Goal: Communication & Community: Answer question/provide support

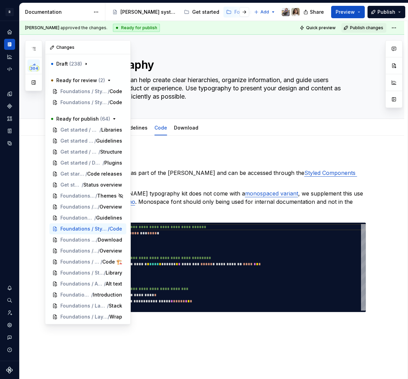
click at [35, 65] on icon "button" at bounding box center [33, 65] width 3 height 3
click at [32, 83] on button "button" at bounding box center [33, 82] width 12 height 12
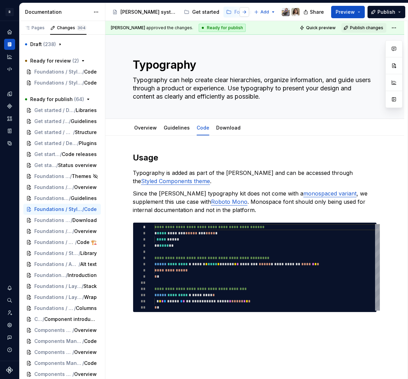
click at [246, 11] on button "button" at bounding box center [245, 12] width 10 height 10
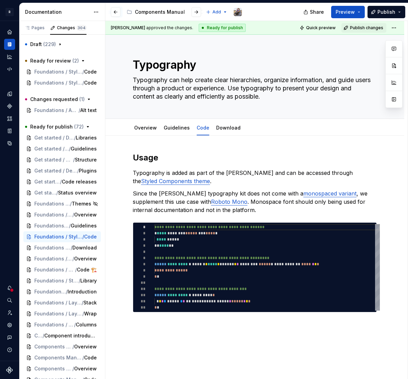
type textarea "*"
click at [48, 76] on div "Foundations / Styles / Breakpoint / Code" at bounding box center [62, 71] width 78 height 11
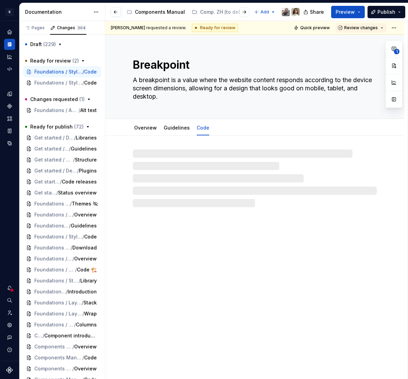
type textarea "*"
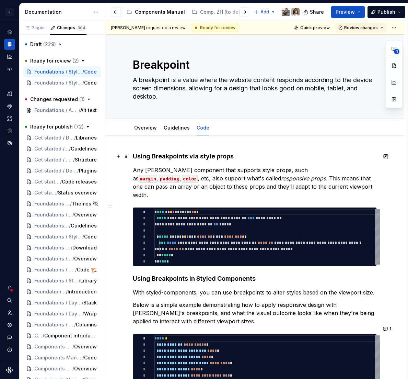
click at [136, 156] on h4 "Using Breakpoints via style props" at bounding box center [255, 156] width 244 height 8
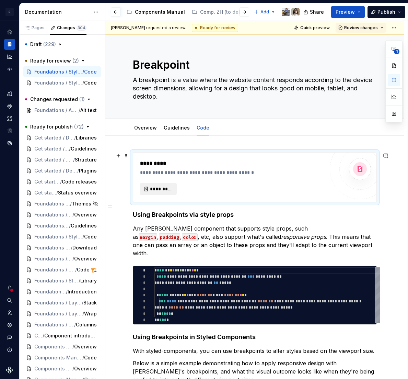
click at [159, 188] on span "*********" at bounding box center [161, 188] width 22 height 7
type textarea "*"
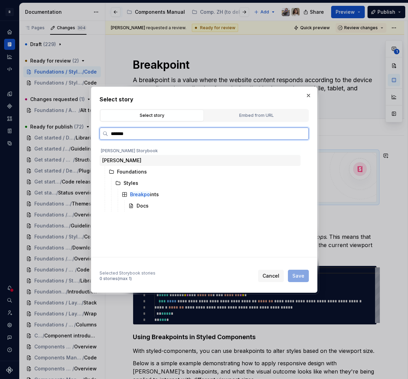
type input "********"
click at [158, 208] on div "Docs" at bounding box center [213, 205] width 175 height 11
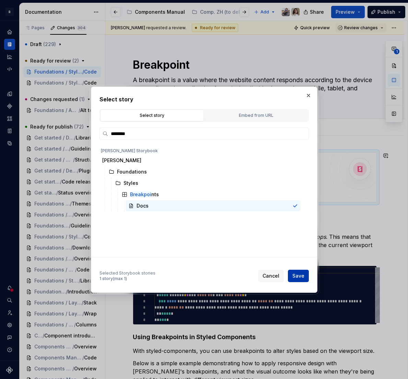
click at [295, 275] on span "Save" at bounding box center [298, 275] width 12 height 7
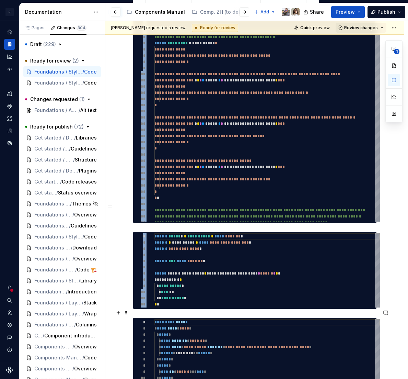
scroll to position [738, 0]
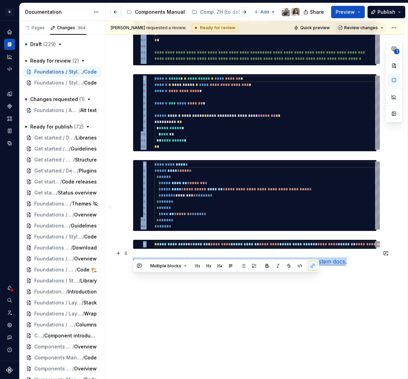
drag, startPoint x: 134, startPoint y: 302, endPoint x: 362, endPoint y: 255, distance: 232.7
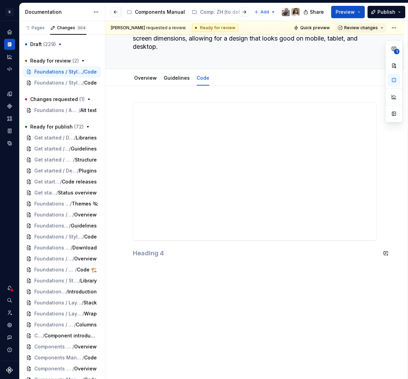
scroll to position [43, 0]
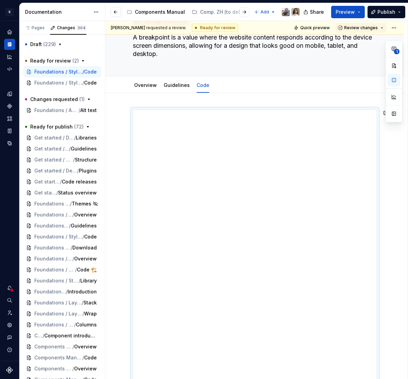
drag, startPoint x: 259, startPoint y: 246, endPoint x: 244, endPoint y: 397, distance: 151.4
click at [244, 378] on html "R [PERSON_NAME] Design system data Documentation Accessibility guide for tree P…" at bounding box center [204, 189] width 408 height 379
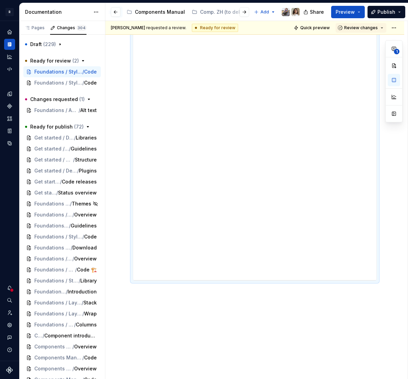
scroll to position [200, 0]
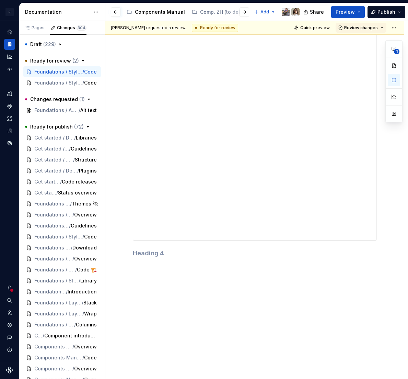
click at [258, 240] on div at bounding box center [255, 96] width 244 height 288
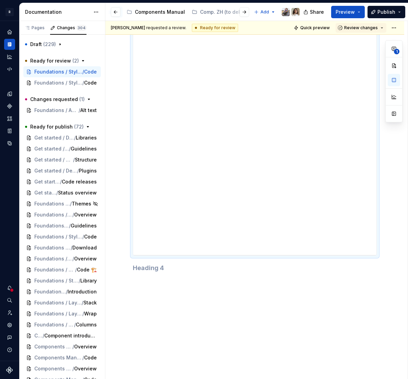
drag, startPoint x: 258, startPoint y: 240, endPoint x: 257, endPoint y: 261, distance: 21.3
click at [257, 256] on div at bounding box center [255, 254] width 11 height 1
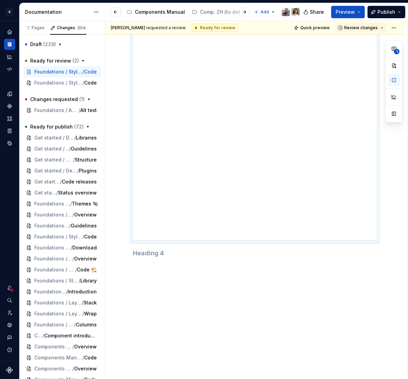
click at [139, 259] on div at bounding box center [255, 100] width 244 height 331
click at [144, 251] on h4 at bounding box center [255, 253] width 244 height 8
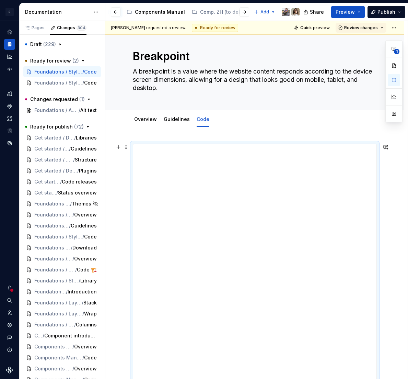
scroll to position [0, 0]
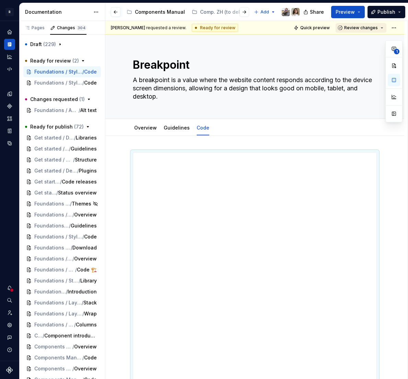
click at [356, 28] on span "Review changes" at bounding box center [361, 27] width 34 height 5
click at [350, 43] on div "Approve" at bounding box center [366, 41] width 60 height 7
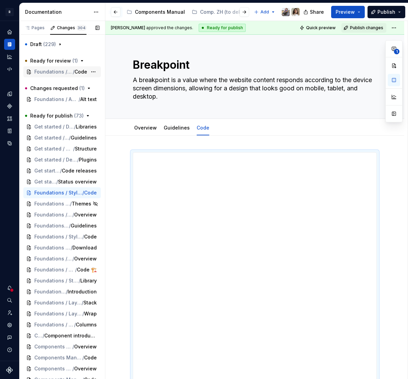
click at [57, 69] on span "Foundations / Styles / Spacing" at bounding box center [53, 71] width 38 height 7
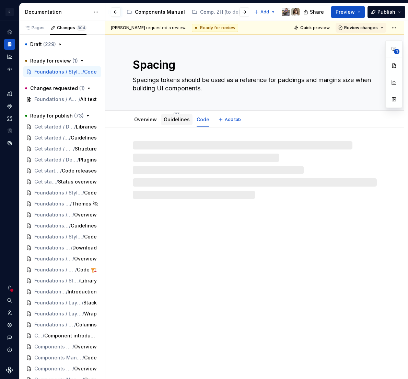
type textarea "*"
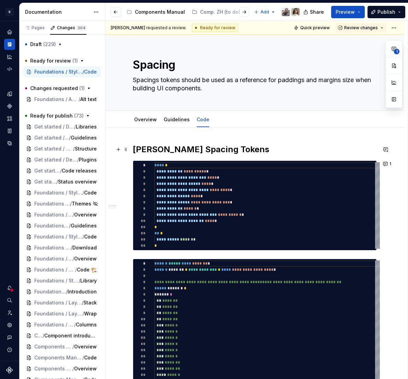
click at [151, 151] on h2 "[PERSON_NAME] Spacing Tokens" at bounding box center [255, 149] width 244 height 11
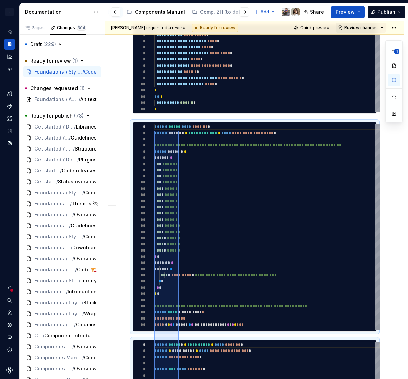
scroll to position [34, 0]
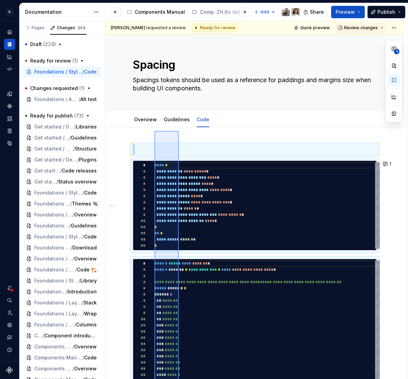
drag, startPoint x: 154, startPoint y: 366, endPoint x: 175, endPoint y: 140, distance: 227.1
click at [175, 140] on div "**********" at bounding box center [256, 200] width 302 height 358
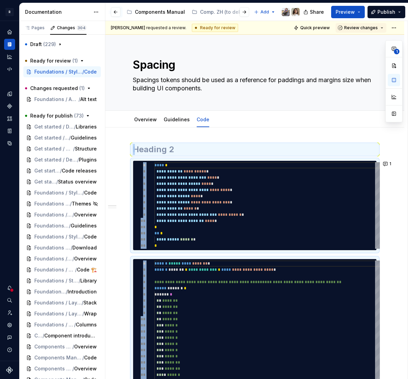
scroll to position [0, 0]
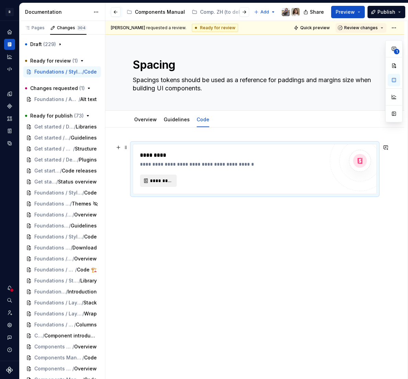
click at [159, 179] on span "*********" at bounding box center [161, 180] width 22 height 7
type textarea "*"
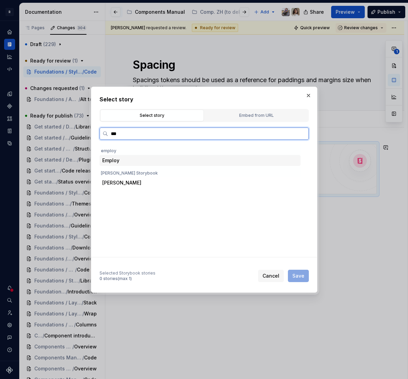
type input "****"
type input "*******"
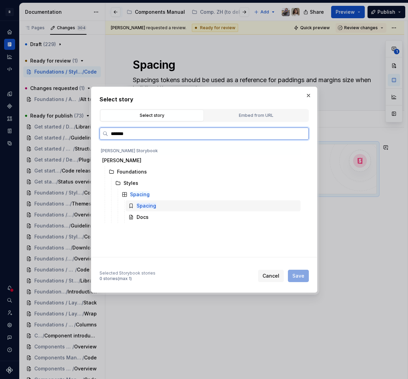
click at [149, 208] on mark "Spacing" at bounding box center [147, 205] width 20 height 6
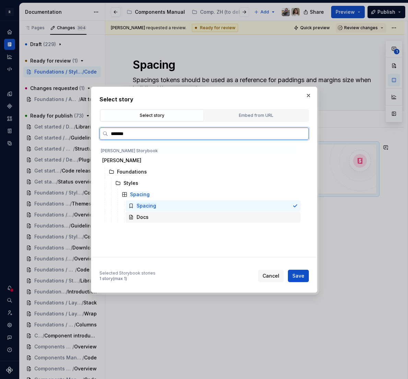
click at [145, 222] on div "Docs" at bounding box center [213, 216] width 175 height 11
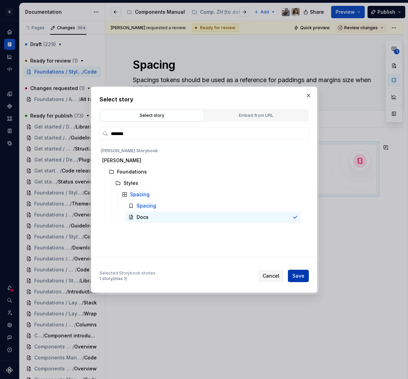
click at [305, 276] on button "Save" at bounding box center [298, 275] width 21 height 12
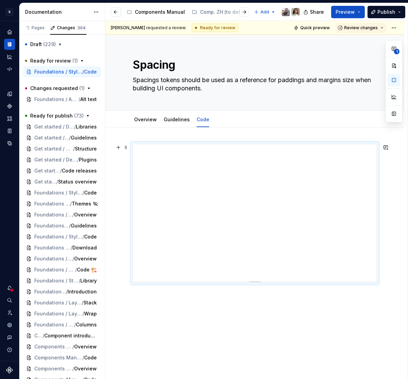
click at [256, 280] on div at bounding box center [255, 280] width 48 height 1
drag, startPoint x: 255, startPoint y: 281, endPoint x: 238, endPoint y: 499, distance: 218.3
click at [238, 378] on html "R [PERSON_NAME] Design system data Documentation Accessibility guide for tree P…" at bounding box center [204, 189] width 408 height 379
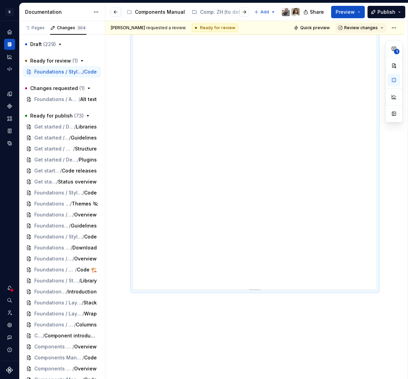
scroll to position [242, 0]
drag, startPoint x: 255, startPoint y: 256, endPoint x: 251, endPoint y: 479, distance: 222.4
click at [251, 378] on html "R [PERSON_NAME] Design system data Documentation Accessibility guide for tree P…" at bounding box center [204, 189] width 408 height 379
drag, startPoint x: 257, startPoint y: 256, endPoint x: 259, endPoint y: 258, distance: 3.6
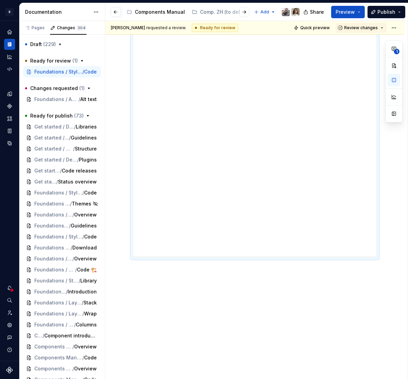
click at [259, 313] on div at bounding box center [254, 21] width 299 height 716
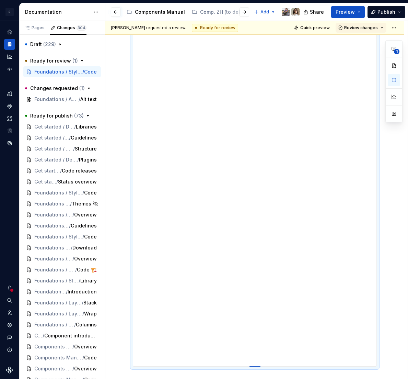
drag, startPoint x: 257, startPoint y: 256, endPoint x: 255, endPoint y: 367, distance: 110.5
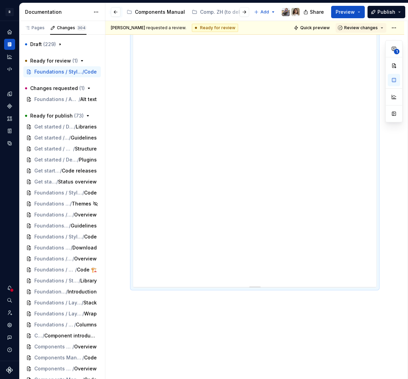
scroll to position [574, 0]
drag, startPoint x: 255, startPoint y: 256, endPoint x: 258, endPoint y: 299, distance: 43.0
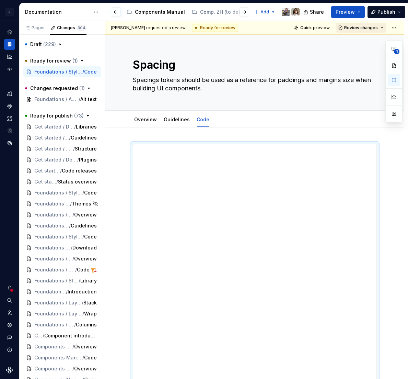
click at [359, 30] on span "Review changes" at bounding box center [361, 27] width 34 height 5
click at [346, 43] on div "Approve" at bounding box center [366, 41] width 60 height 7
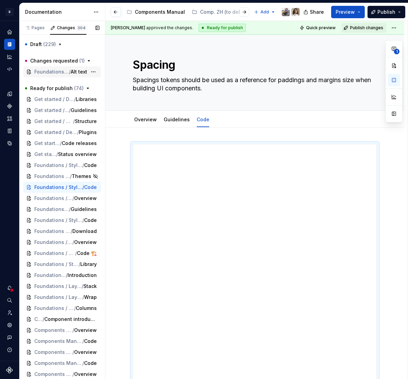
click at [43, 68] on span "Foundations / Accessibility" at bounding box center [51, 71] width 35 height 7
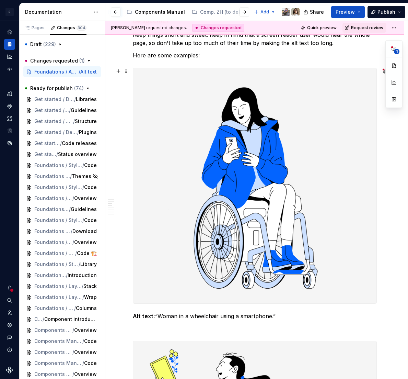
scroll to position [203, 0]
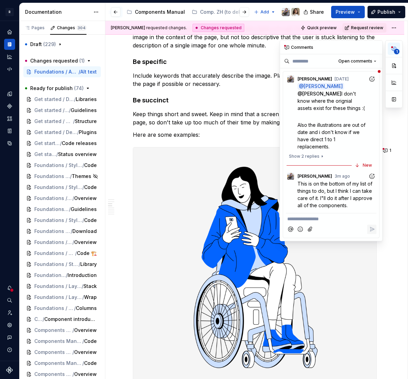
click at [395, 51] on span "1" at bounding box center [396, 51] width 5 height 5
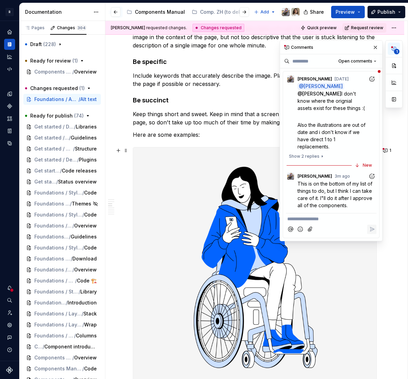
click at [304, 221] on p "**********" at bounding box center [331, 218] width 88 height 7
type textarea "*"
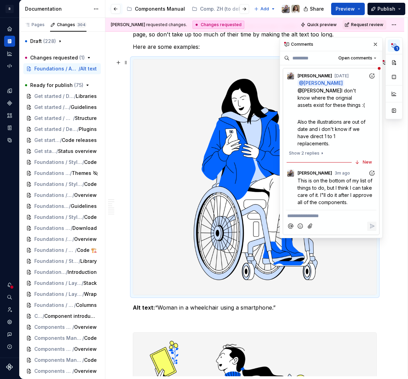
scroll to position [294, 0]
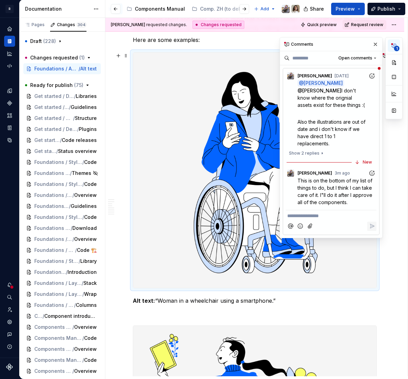
click at [306, 218] on p "**********" at bounding box center [331, 215] width 88 height 7
click at [373, 226] on icon "Reply" at bounding box center [372, 226] width 4 height 4
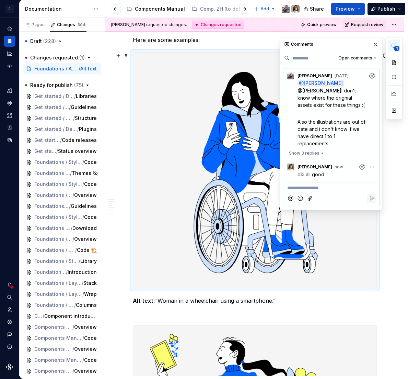
click at [241, 158] on img at bounding box center [254, 170] width 243 height 235
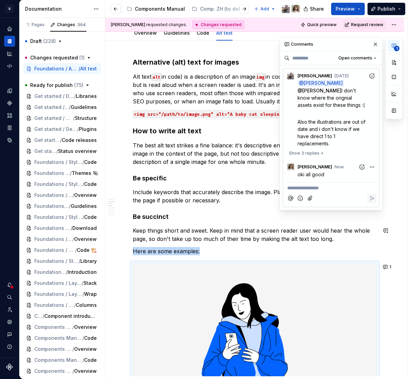
scroll to position [50, 0]
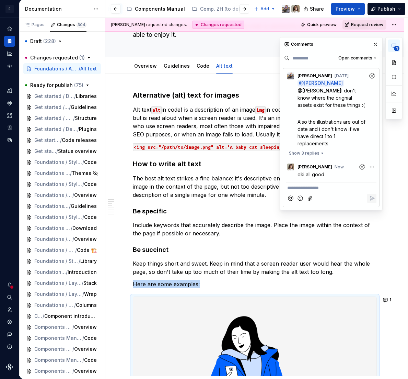
click at [367, 20] on button "Request review" at bounding box center [365, 25] width 44 height 10
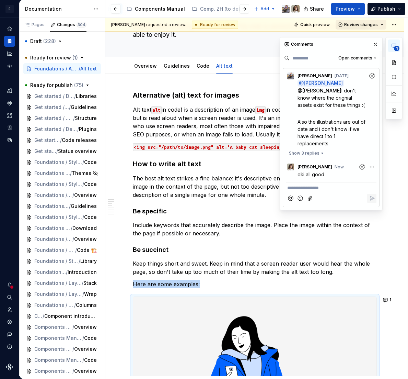
click at [358, 25] on span "Review changes" at bounding box center [361, 24] width 34 height 5
click at [348, 38] on div "Approve" at bounding box center [366, 38] width 60 height 7
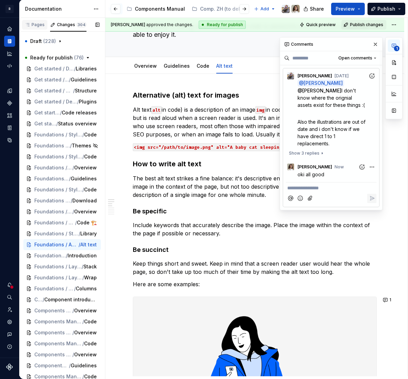
click at [32, 25] on div "Pages" at bounding box center [35, 24] width 20 height 5
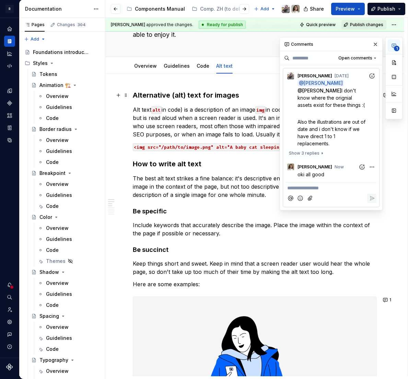
type textarea "*"
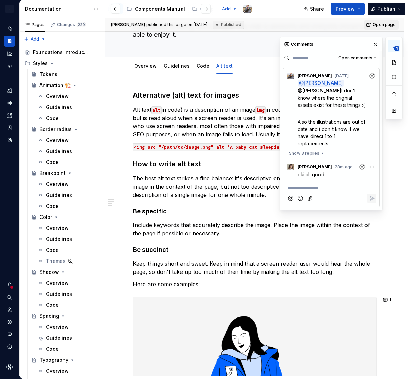
type textarea "*"
